Goal: Task Accomplishment & Management: Use online tool/utility

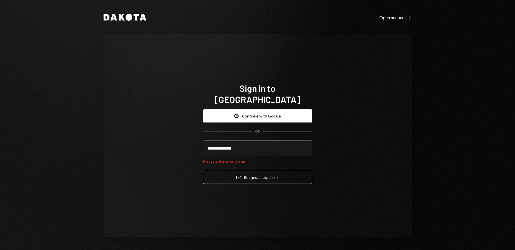
type input "**********"
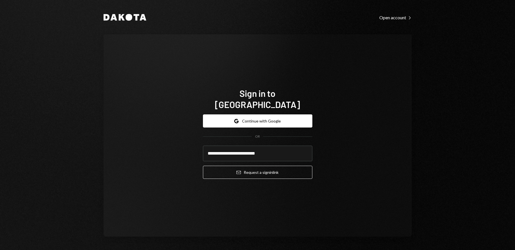
click at [203, 166] on button "Email Request a sign in link" at bounding box center [257, 172] width 109 height 13
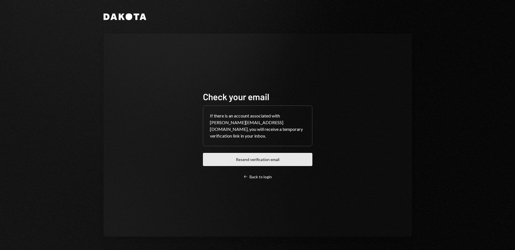
click at [215, 157] on button "Resend verification email" at bounding box center [257, 159] width 109 height 13
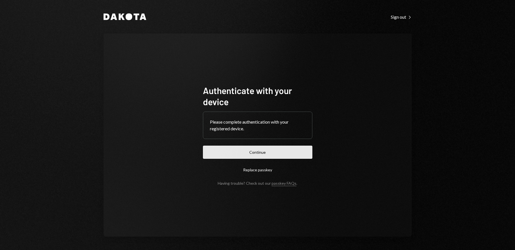
click at [246, 154] on button "Continue" at bounding box center [257, 152] width 109 height 13
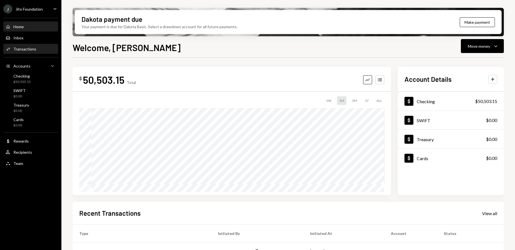
click at [27, 52] on div "Activities Transactions" at bounding box center [31, 48] width 50 height 9
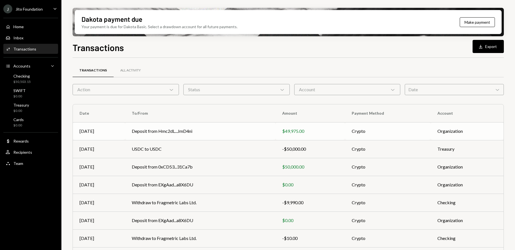
click at [200, 133] on td "Deposit from Hmc2dL...JmD4ni" at bounding box center [200, 131] width 150 height 18
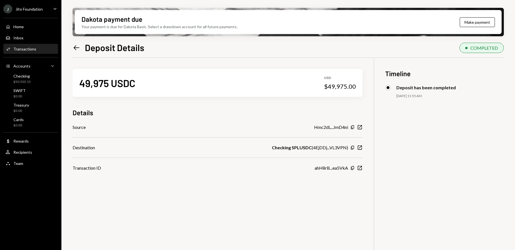
click at [73, 47] on icon "Left Arrow" at bounding box center [77, 48] width 8 height 8
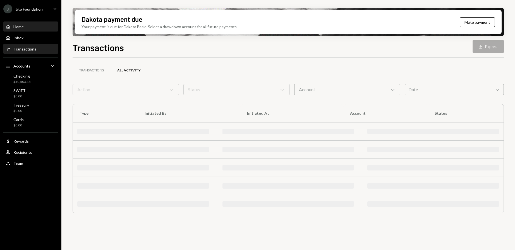
click at [32, 30] on div "Home Home" at bounding box center [31, 26] width 50 height 9
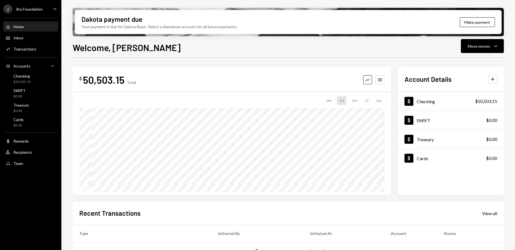
scroll to position [86, 0]
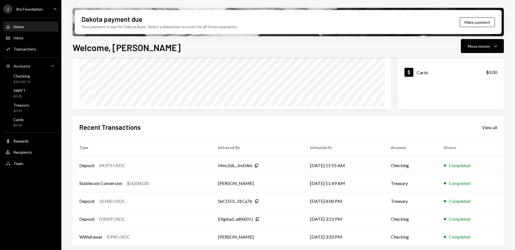
click at [145, 172] on td "Deposit 49,975 USDC" at bounding box center [142, 166] width 139 height 18
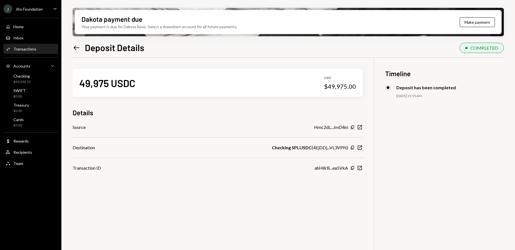
click at [28, 46] on div "Activities Transactions" at bounding box center [31, 48] width 50 height 9
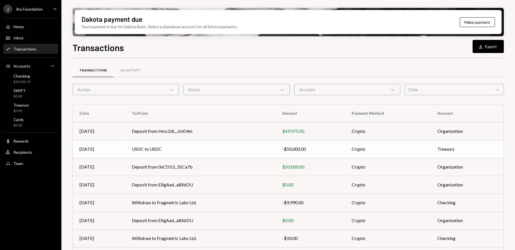
scroll to position [67, 0]
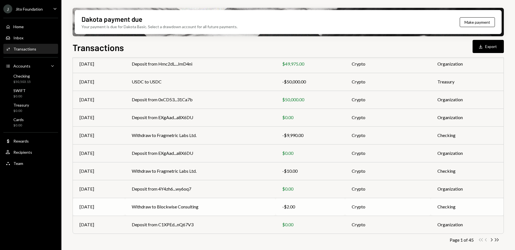
click at [167, 200] on td "Withdraw to Blockwise Consulting" at bounding box center [200, 207] width 150 height 18
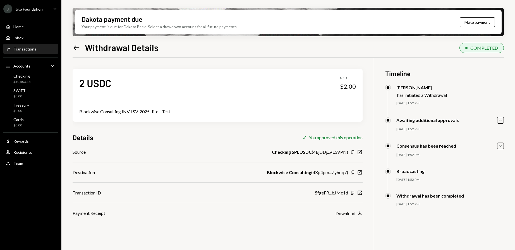
click at [141, 110] on div "Blockwise Consulting INV LSV-2025-Jito - Test" at bounding box center [217, 111] width 277 height 7
copy div "Blockwise Consulting INV LSV-2025-Jito - Test"
click at [29, 24] on div "Home Home" at bounding box center [31, 26] width 50 height 9
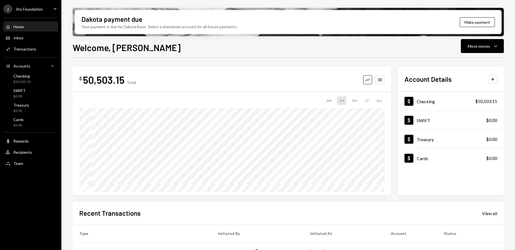
click at [500, 44] on button "Move money Caret Down" at bounding box center [482, 46] width 43 height 14
click at [468, 64] on div "Send" at bounding box center [477, 63] width 41 height 6
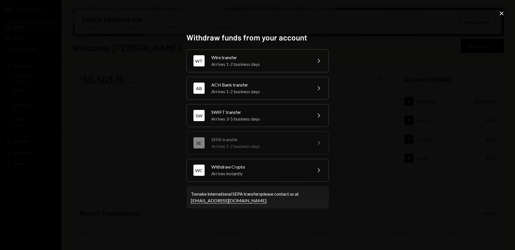
click at [224, 164] on div "Withdraw Crypto" at bounding box center [259, 167] width 97 height 7
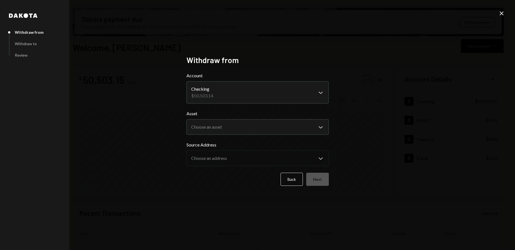
click at [219, 132] on body "J Jito Foundation Caret Down Home Home Inbox Inbox Activities Transactions Acco…" at bounding box center [257, 125] width 515 height 250
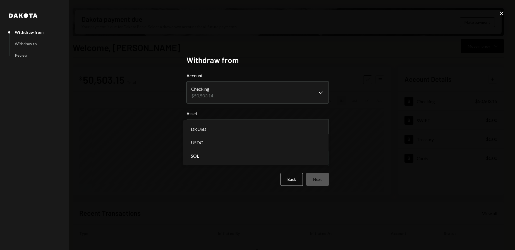
select select "****"
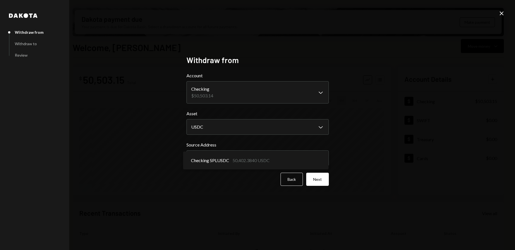
click at [216, 157] on body "J Jito Foundation Caret Down Home Home Inbox Inbox Activities Transactions Acco…" at bounding box center [257, 125] width 515 height 250
click at [320, 180] on button "Next" at bounding box center [317, 179] width 23 height 13
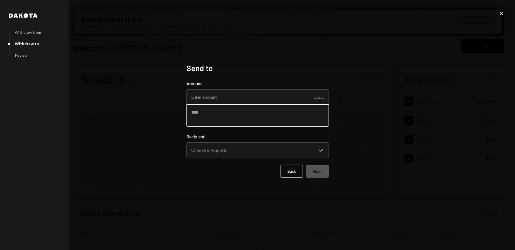
drag, startPoint x: 29, startPoint y: 24, endPoint x: 218, endPoint y: 119, distance: 211.9
click at [218, 119] on textarea at bounding box center [257, 115] width 142 height 22
paste textarea "**********"
type textarea "**********"
click at [207, 97] on input "Amount" at bounding box center [257, 97] width 142 height 16
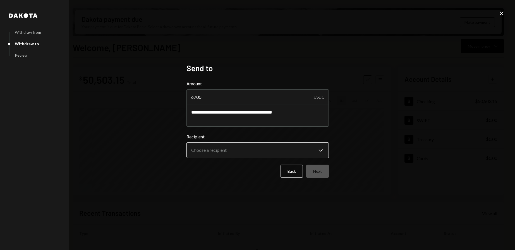
type input "6700"
click at [223, 151] on body "J Jito Foundation Caret Down Home Home Inbox Inbox Activities Transactions Acco…" at bounding box center [257, 125] width 515 height 250
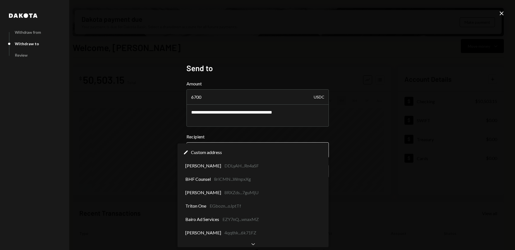
click at [321, 150] on body "J Jito Foundation Caret Down Home Home Inbox Inbox Activities Transactions Acco…" at bounding box center [257, 125] width 515 height 250
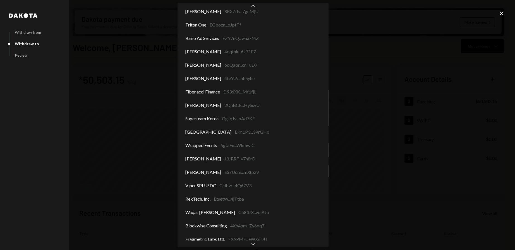
scroll to position [48, 0]
select select "**********"
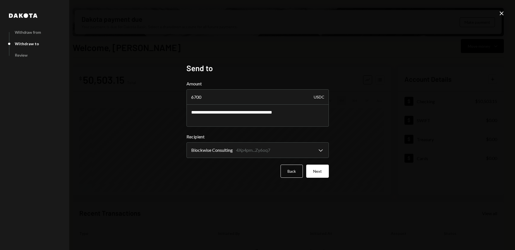
click at [323, 180] on div "**********" at bounding box center [257, 124] width 142 height 123
click at [322, 166] on button "Next" at bounding box center [317, 171] width 23 height 13
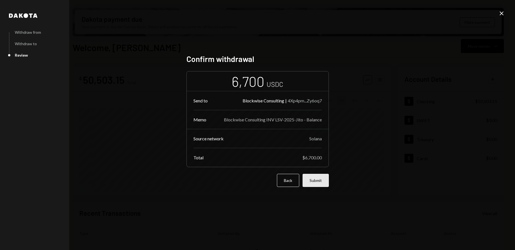
click at [322, 179] on button "Submit" at bounding box center [316, 180] width 26 height 13
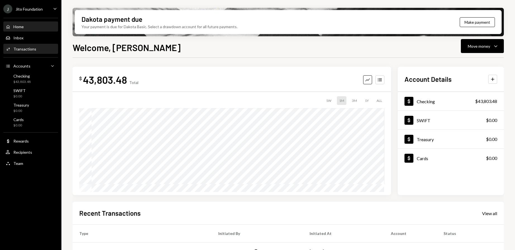
click at [37, 50] on div "Activities Transactions" at bounding box center [31, 49] width 50 height 5
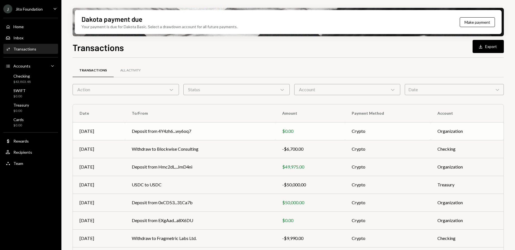
click at [181, 130] on td "Deposit from 4Y4zh6...wy6oq7" at bounding box center [200, 131] width 150 height 18
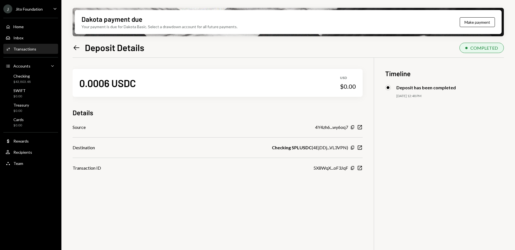
click at [71, 43] on div "Dakota payment due Your payment is due for Dakota Basic. Select a drawdown acco…" at bounding box center [288, 125] width 454 height 250
click at [76, 47] on icon "Left Arrow" at bounding box center [77, 48] width 8 height 8
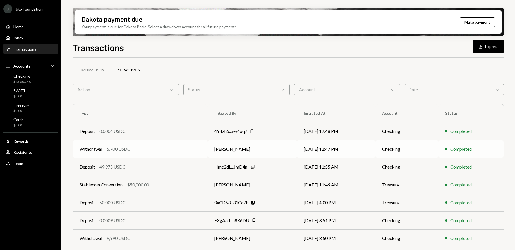
click at [160, 146] on div "Withdrawal 6,700 USDC" at bounding box center [140, 149] width 121 height 7
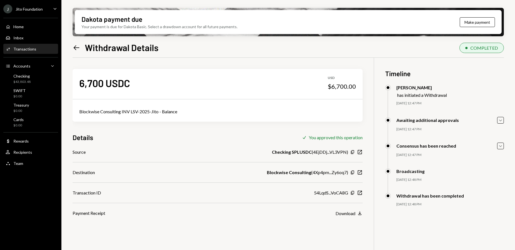
scroll to position [45, 0]
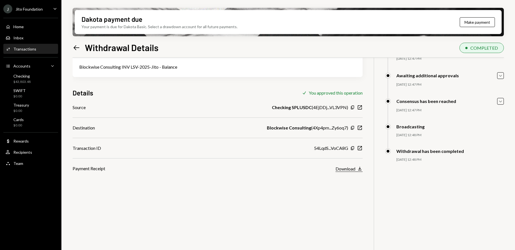
click at [352, 171] on div "Download" at bounding box center [345, 168] width 20 height 5
